Goal: Use online tool/utility: Utilize a website feature to perform a specific function

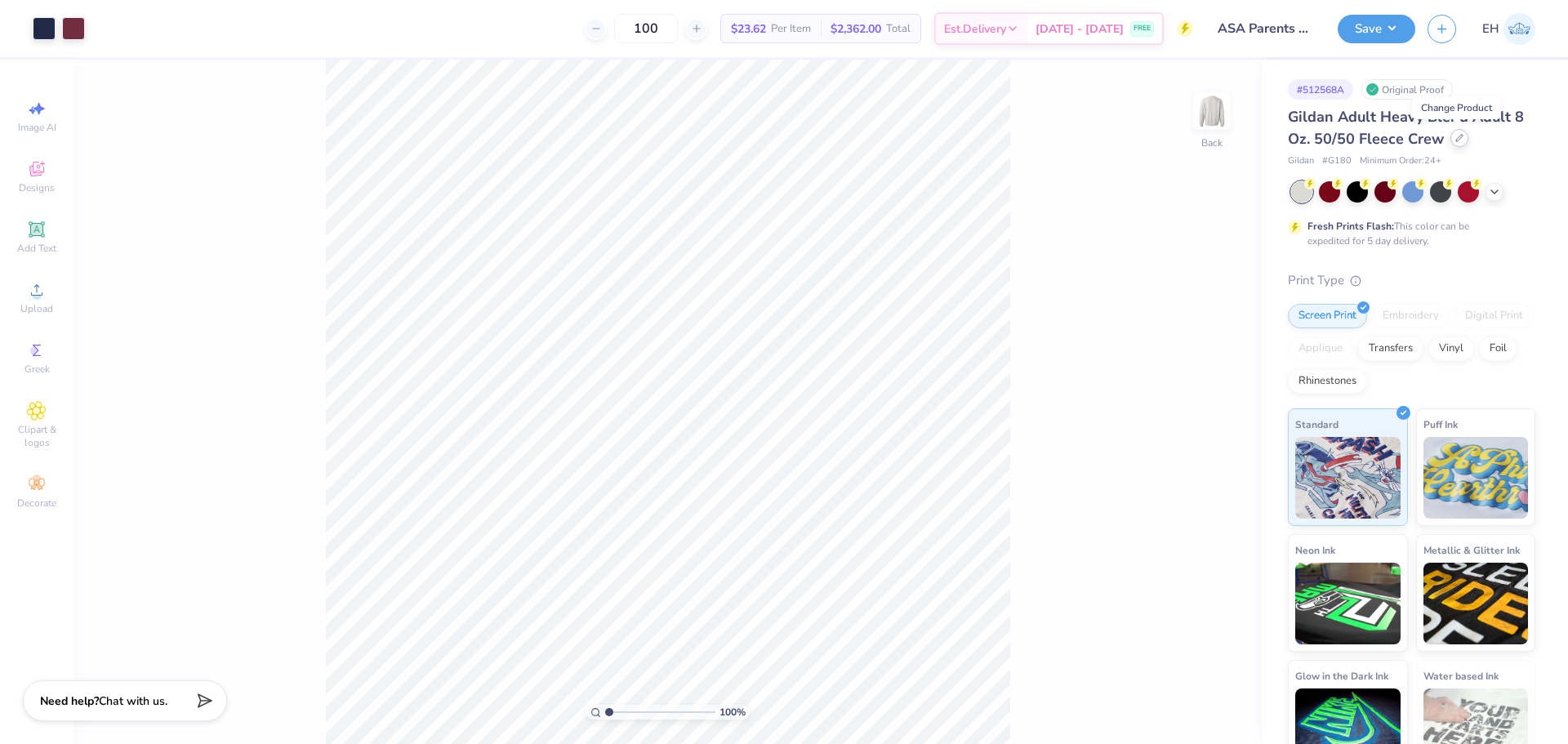
click at [1461, 138] on div at bounding box center [1459, 138] width 18 height 18
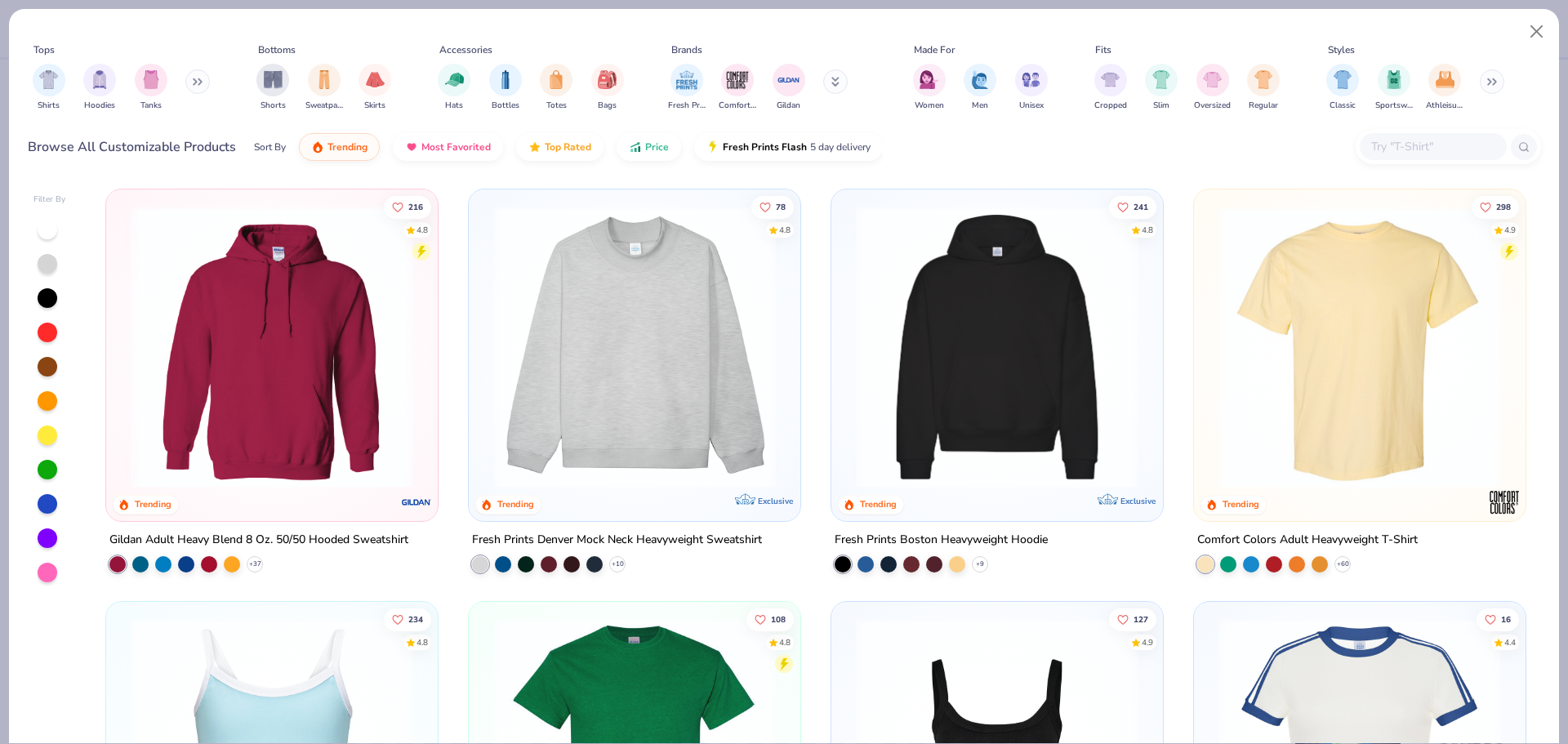
click at [1387, 143] on input "text" at bounding box center [1432, 146] width 126 height 19
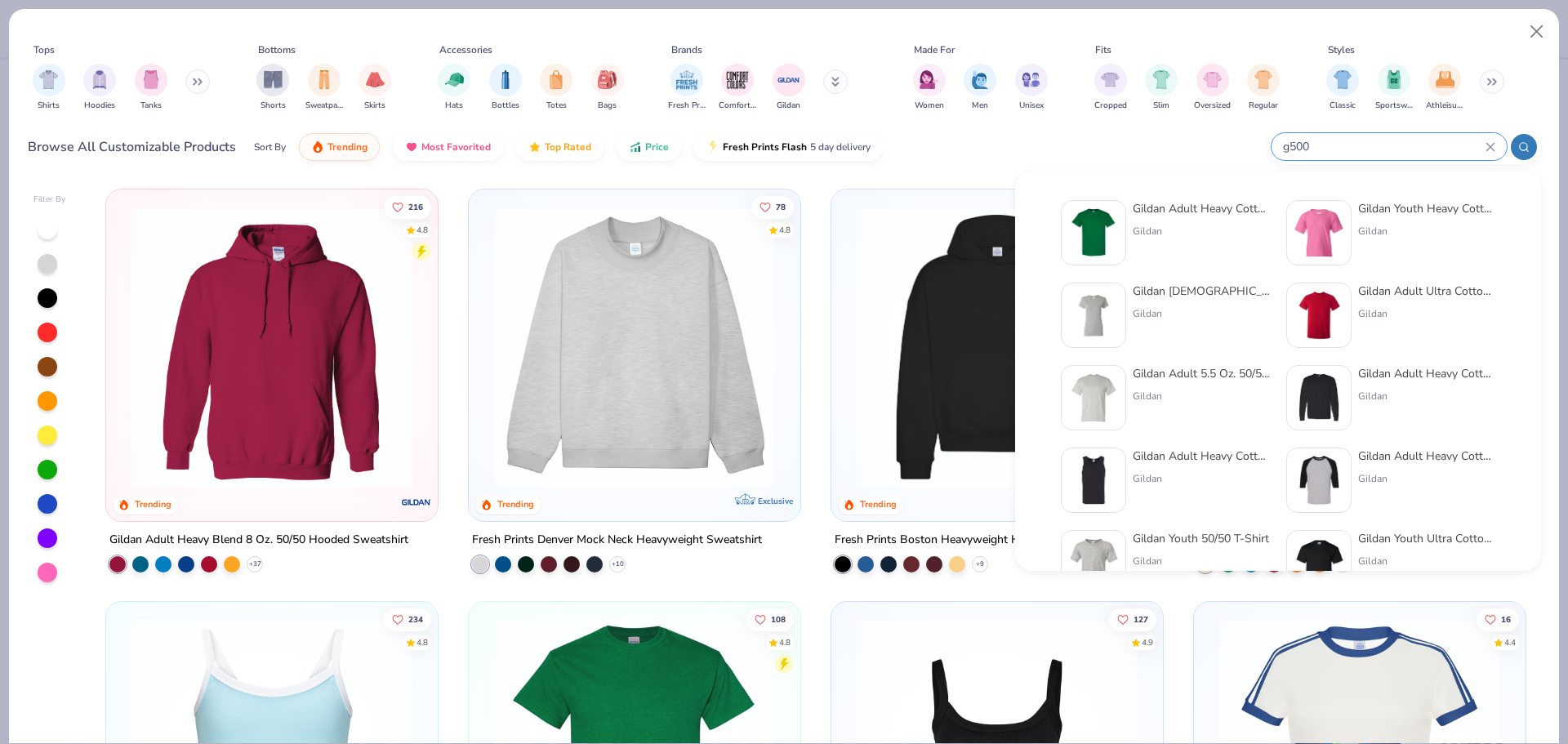
type input "g500"
click at [1120, 233] on div at bounding box center [1094, 232] width 66 height 66
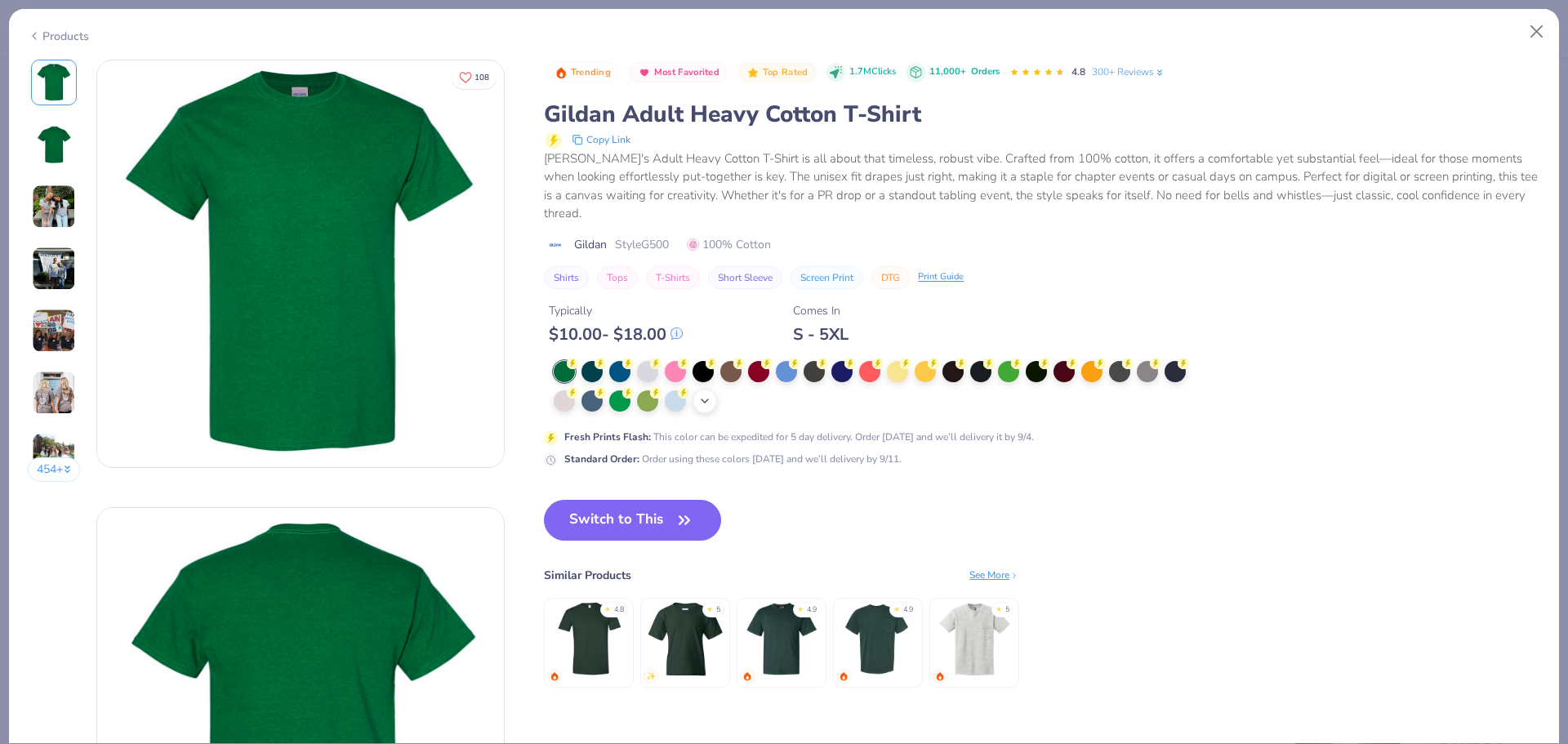
click at [714, 398] on div "+ 22" at bounding box center [705, 400] width 25 height 25
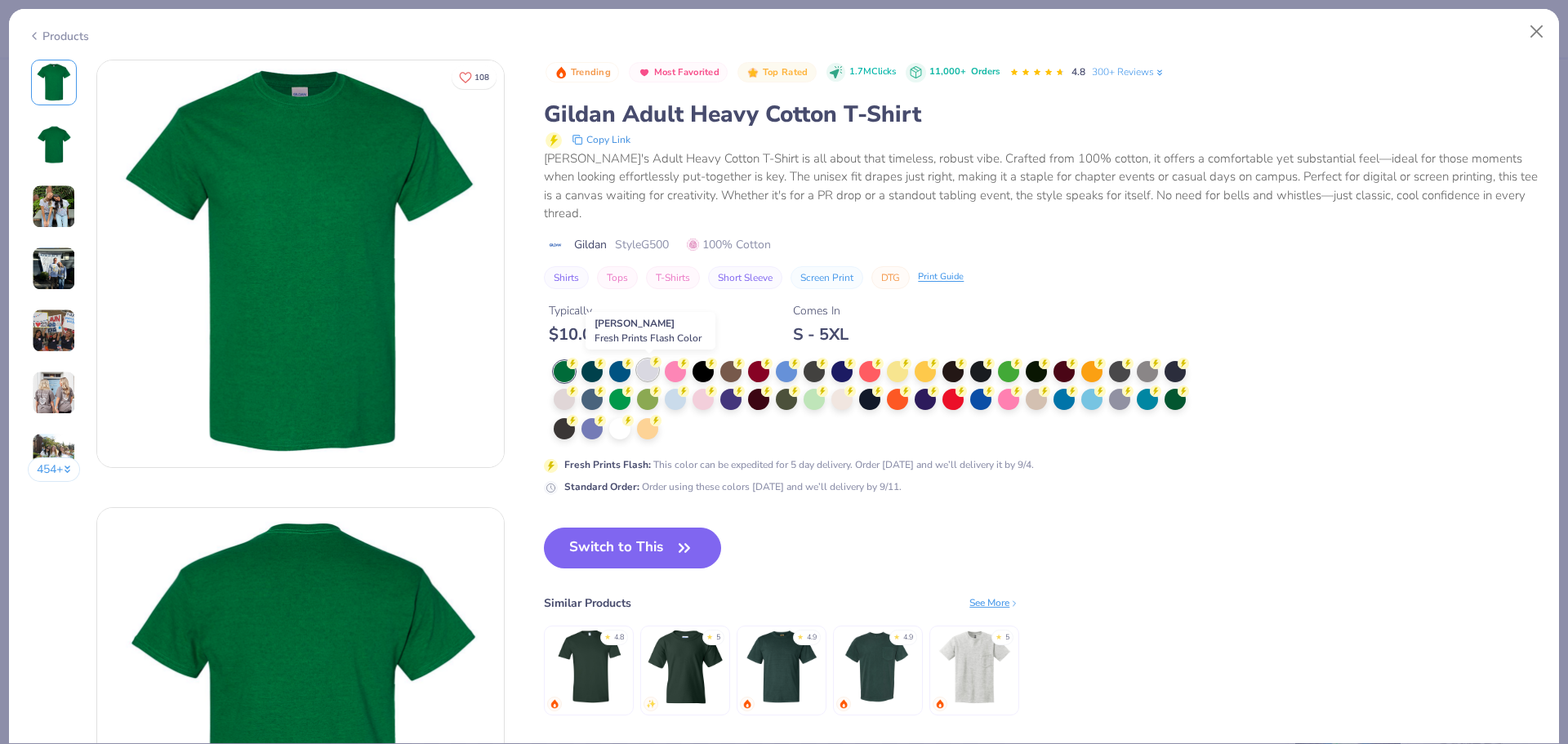
click at [652, 368] on div at bounding box center [647, 370] width 21 height 21
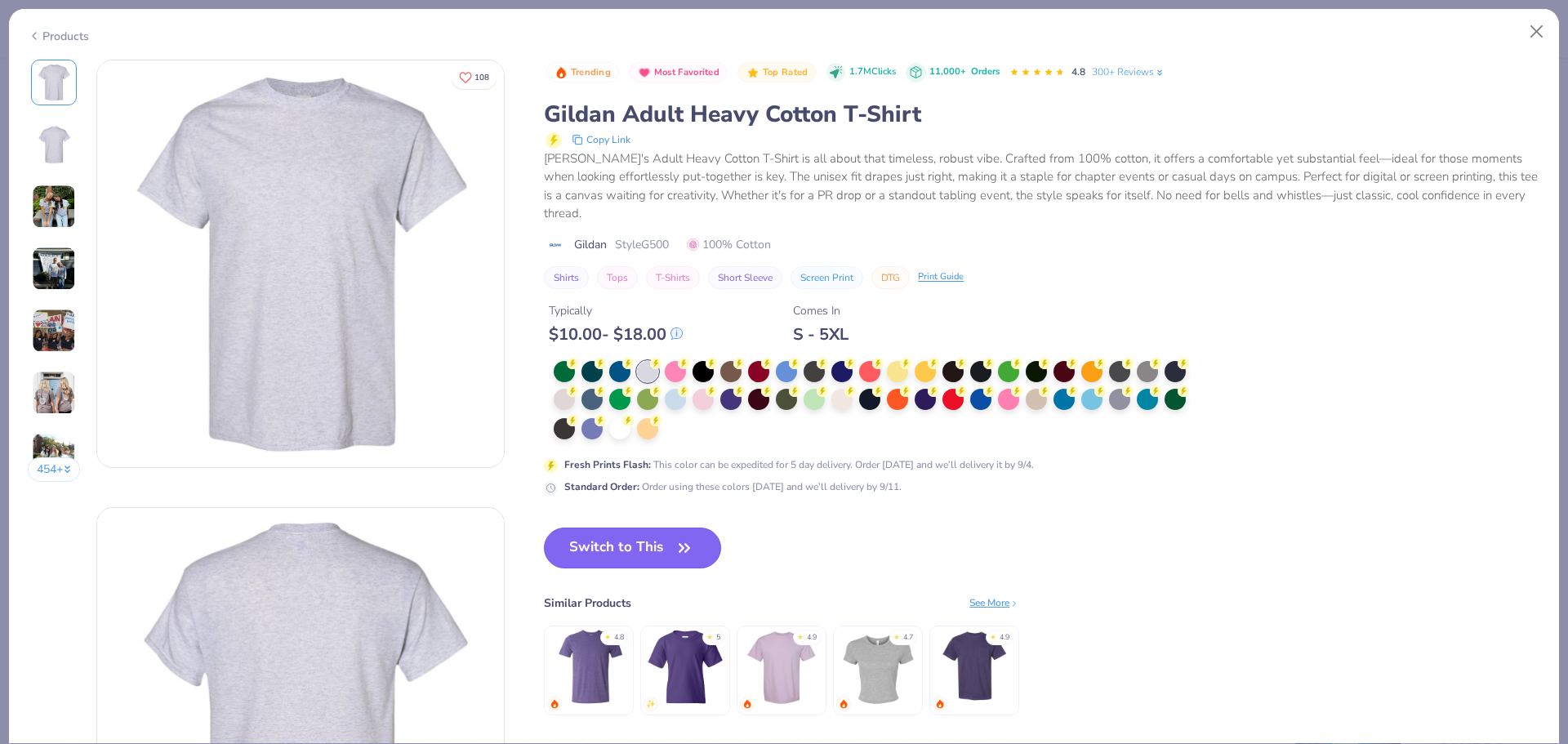
click at [667, 538] on button "Switch to This" at bounding box center [632, 547] width 177 height 41
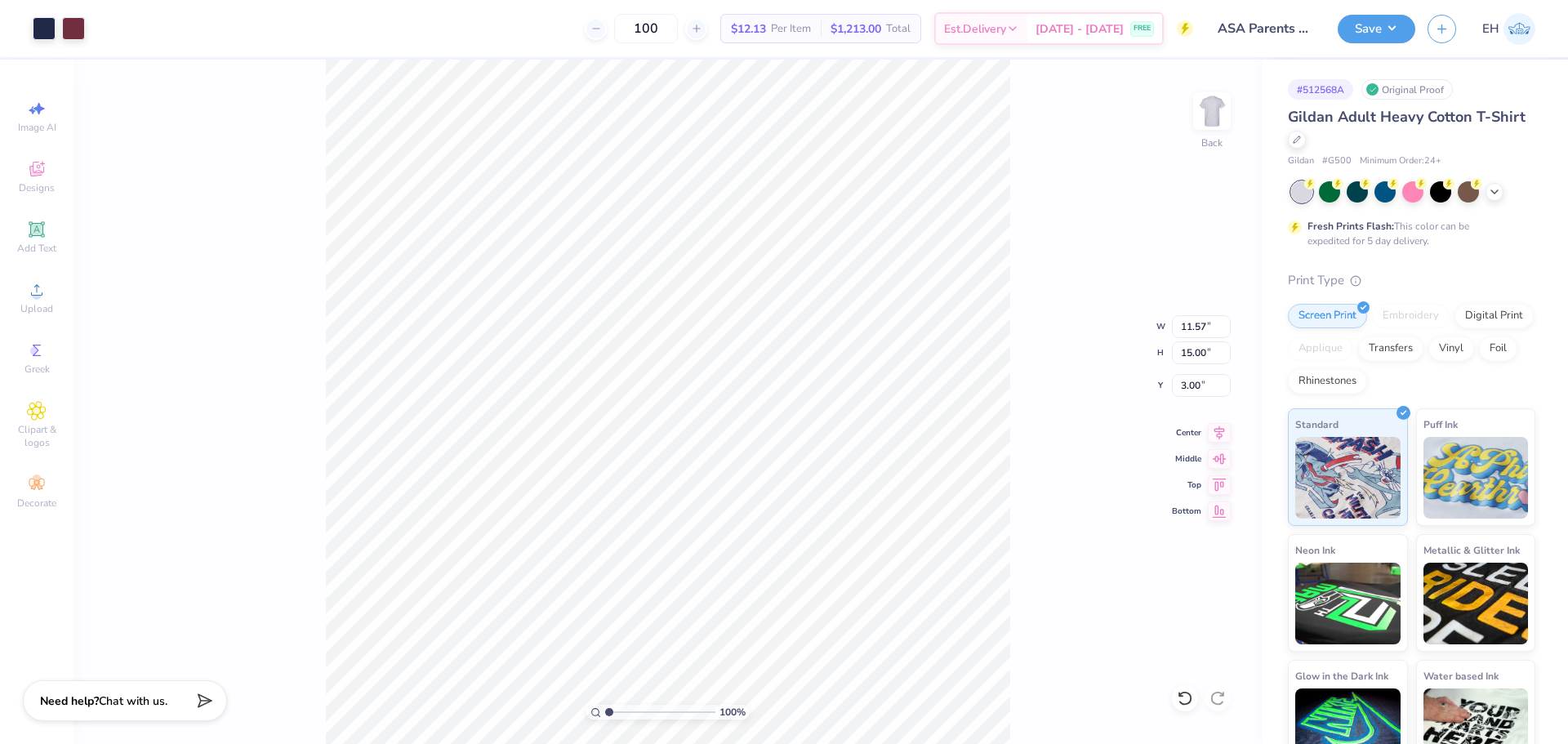
type input "3.00"
click at [1376, 38] on button "Save" at bounding box center [1376, 26] width 78 height 29
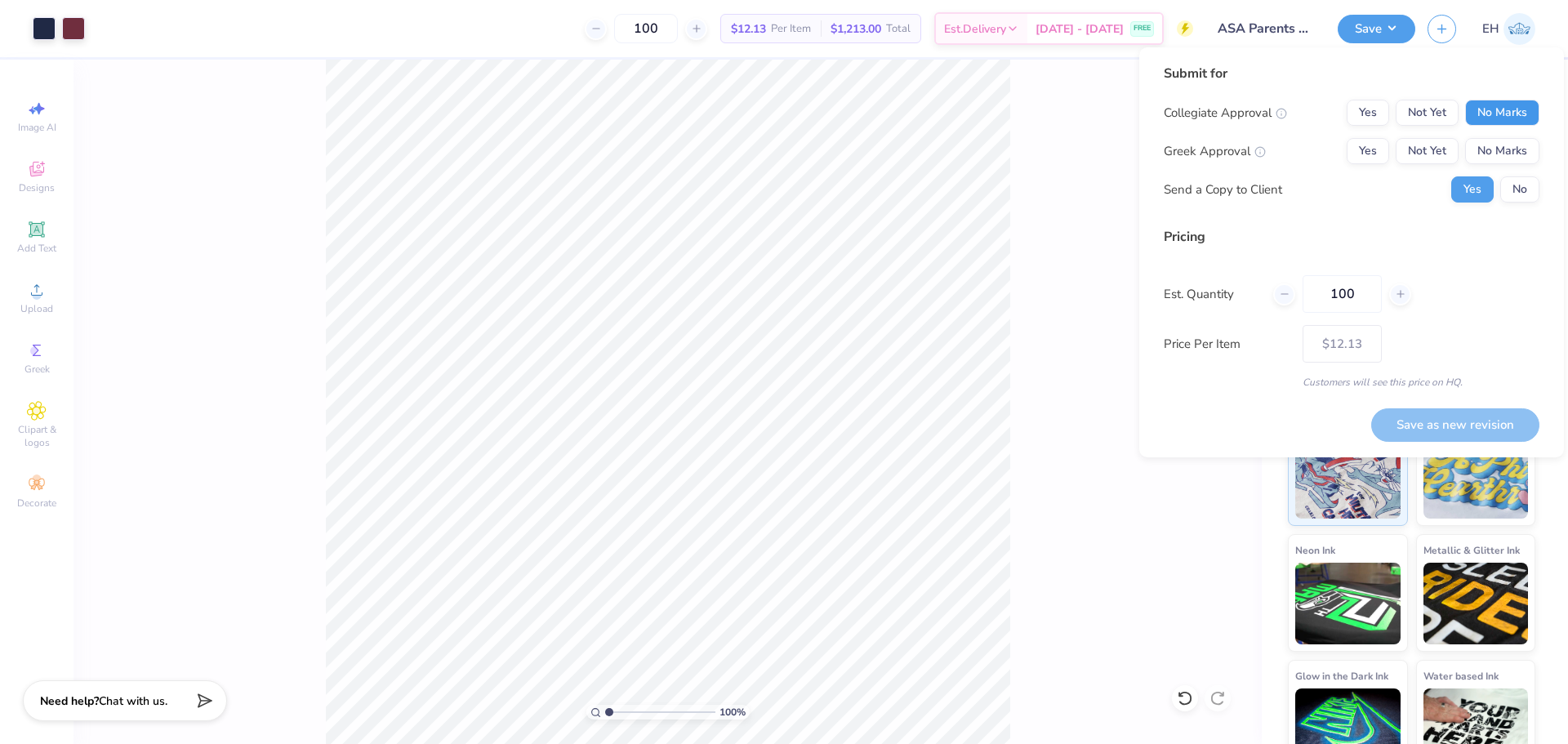
click at [1508, 119] on button "No Marks" at bounding box center [1501, 112] width 75 height 26
click at [1378, 108] on button "Yes" at bounding box center [1367, 112] width 43 height 26
click at [1363, 159] on button "Yes" at bounding box center [1367, 151] width 43 height 26
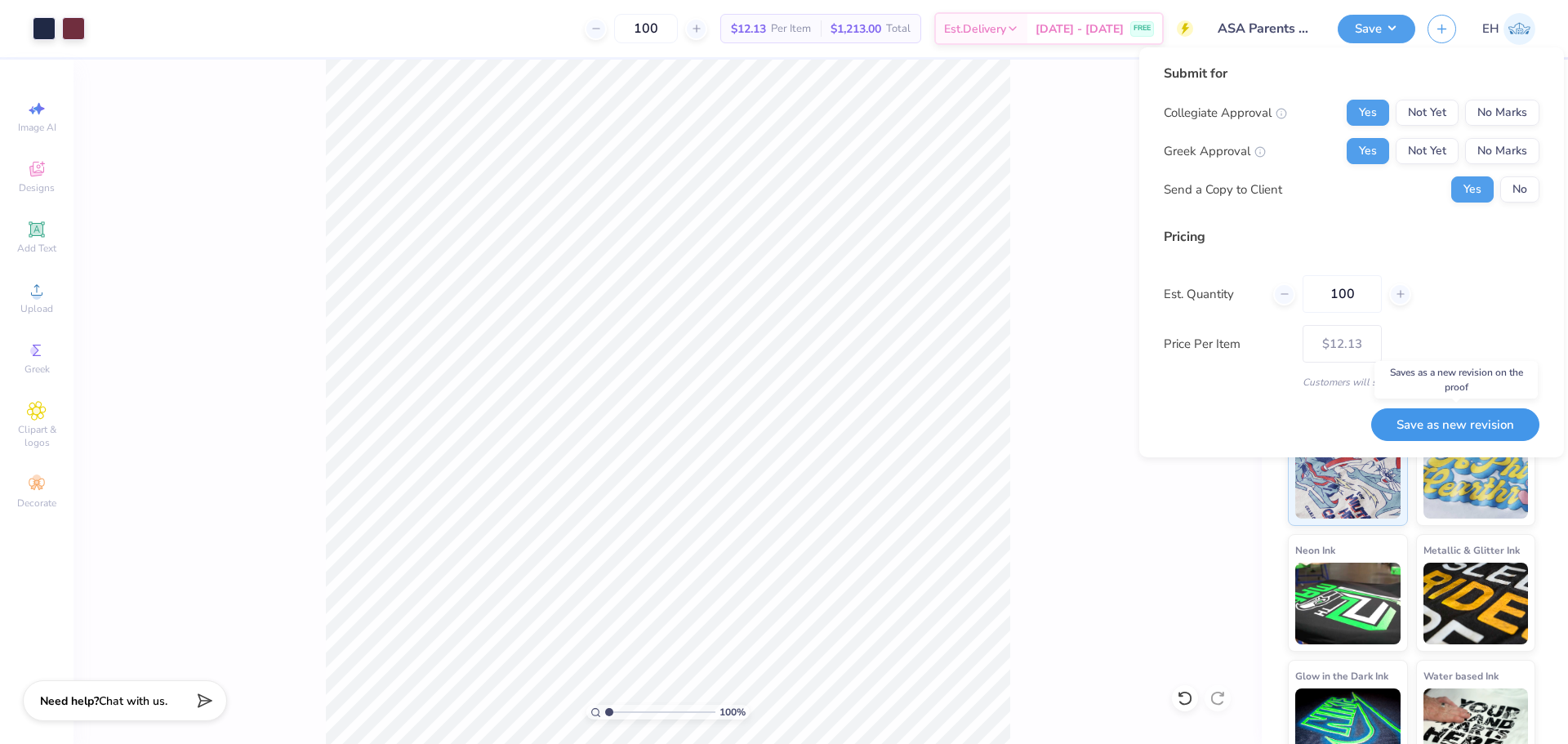
click at [1412, 420] on button "Save as new revision" at bounding box center [1455, 425] width 168 height 34
type input "$12.13"
